Goal: Check status: Check status

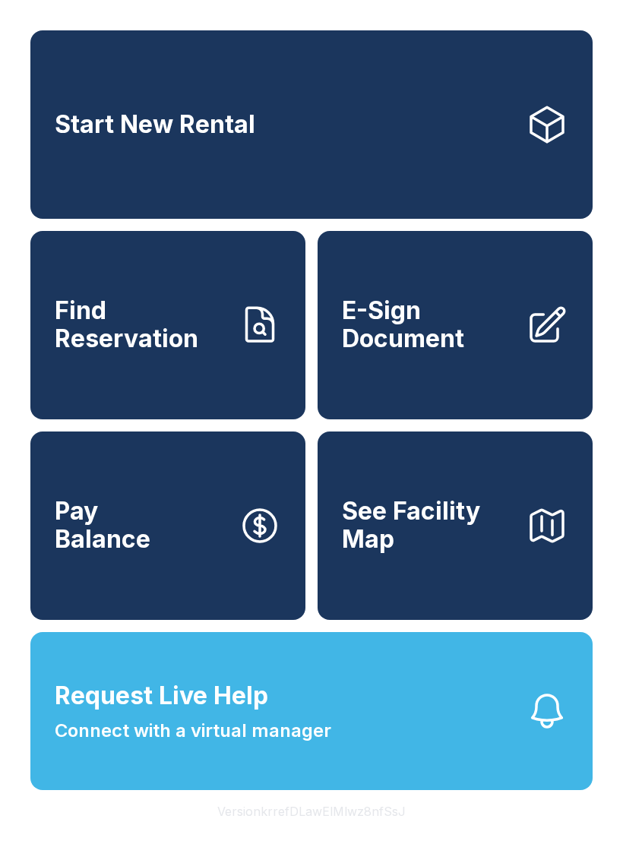
click at [210, 318] on span "Find Reservation" at bounding box center [141, 324] width 172 height 55
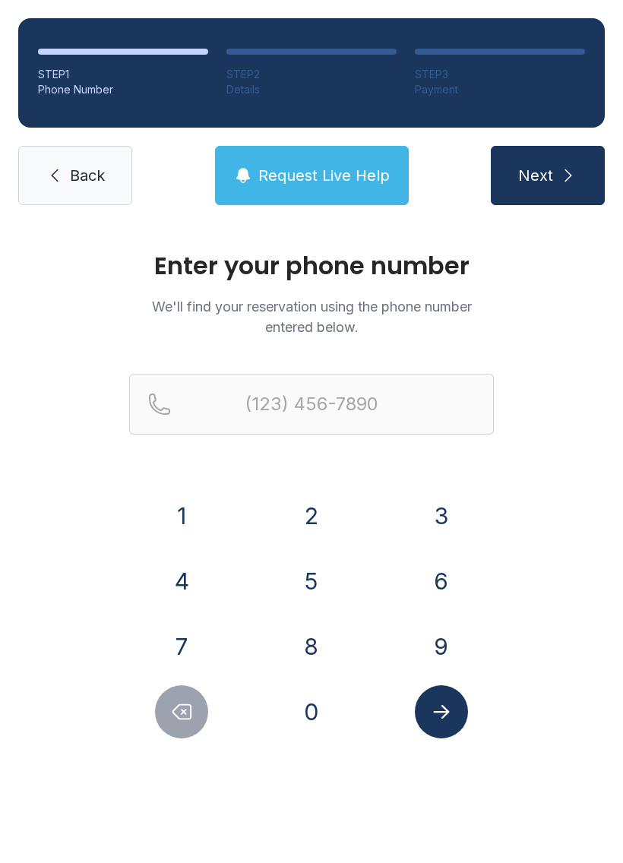
click at [176, 627] on button "7" at bounding box center [181, 646] width 53 height 53
click at [446, 580] on button "6" at bounding box center [441, 580] width 53 height 53
click at [317, 587] on button "5" at bounding box center [311, 580] width 53 height 53
click at [184, 576] on button "4" at bounding box center [181, 580] width 53 height 53
click at [314, 702] on button "0" at bounding box center [311, 711] width 53 height 53
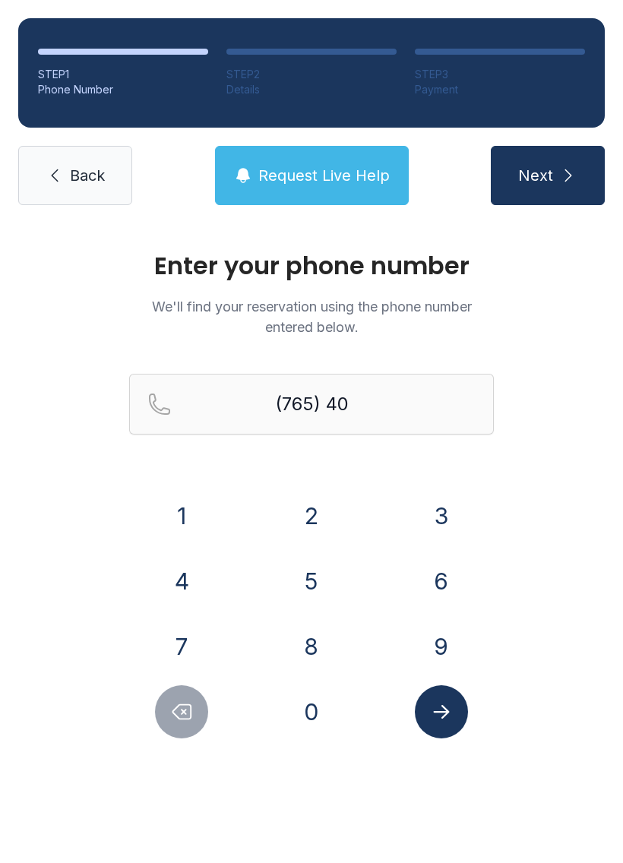
click at [434, 642] on button "9" at bounding box center [441, 646] width 53 height 53
type input "(765) 409-"
click at [125, 175] on link "Back" at bounding box center [75, 175] width 114 height 59
